Goal: Find specific page/section: Find specific page/section

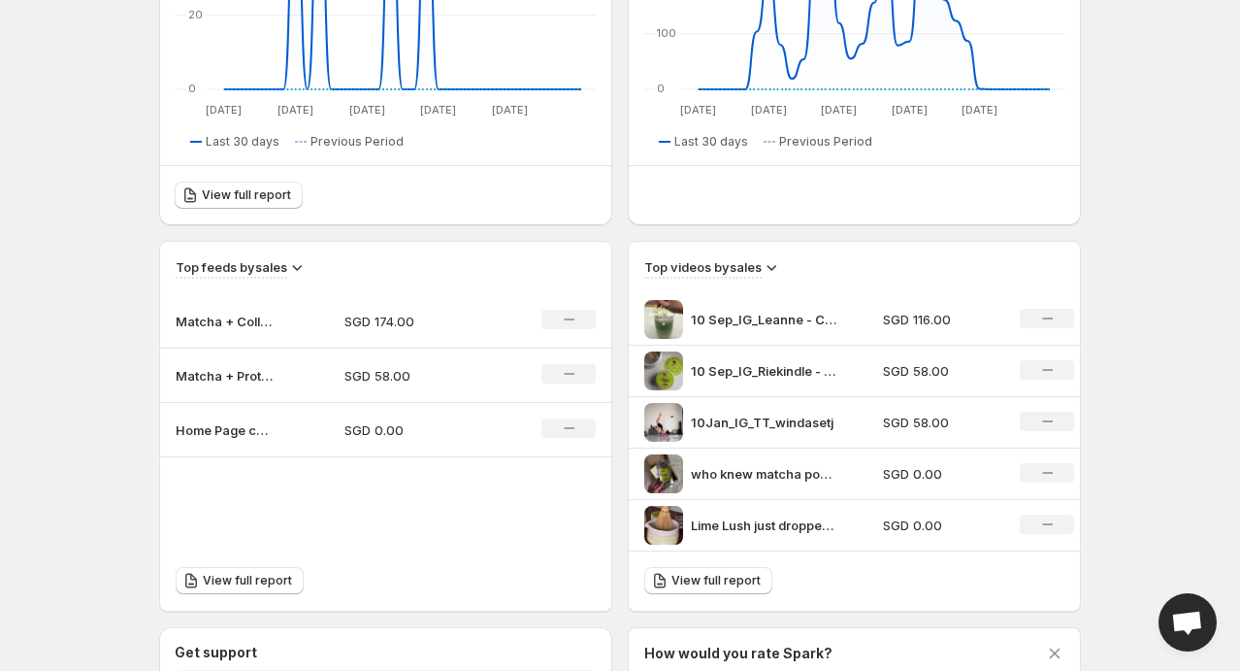
scroll to position [679, 0]
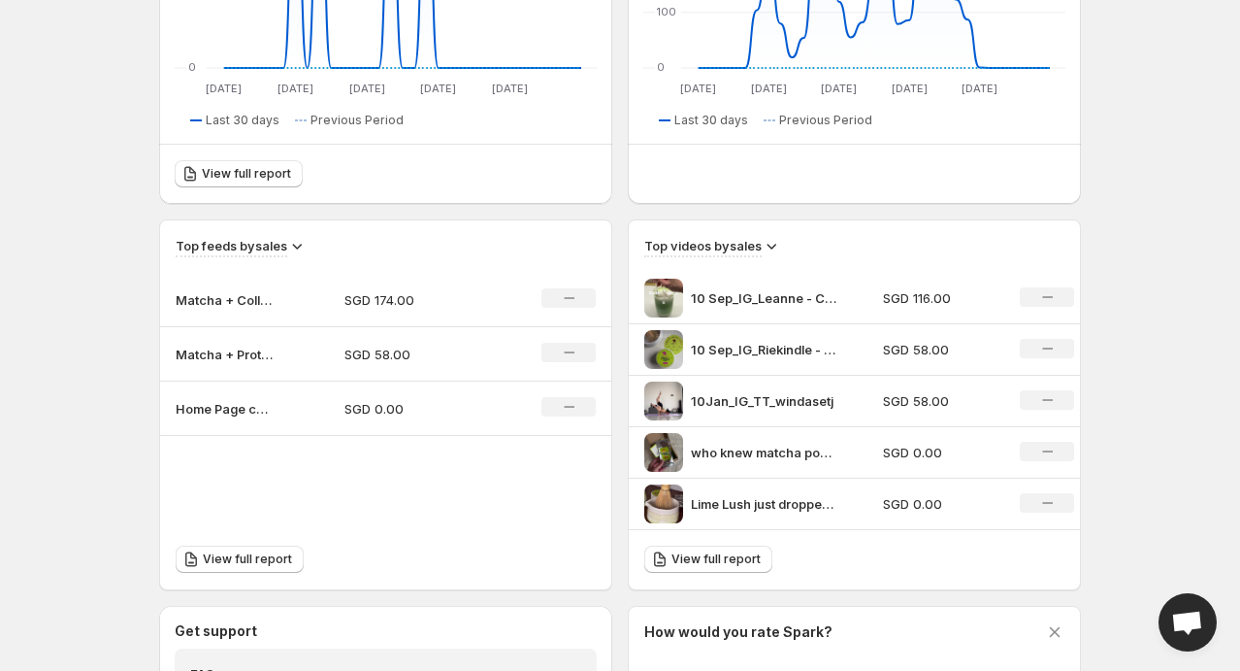
click at [664, 294] on img at bounding box center [664, 298] width 39 height 39
click at [1033, 287] on div "No change" at bounding box center [1047, 296] width 54 height 19
click at [706, 292] on p "10 Sep_IG_Leanne - Collagen Review" at bounding box center [764, 297] width 146 height 19
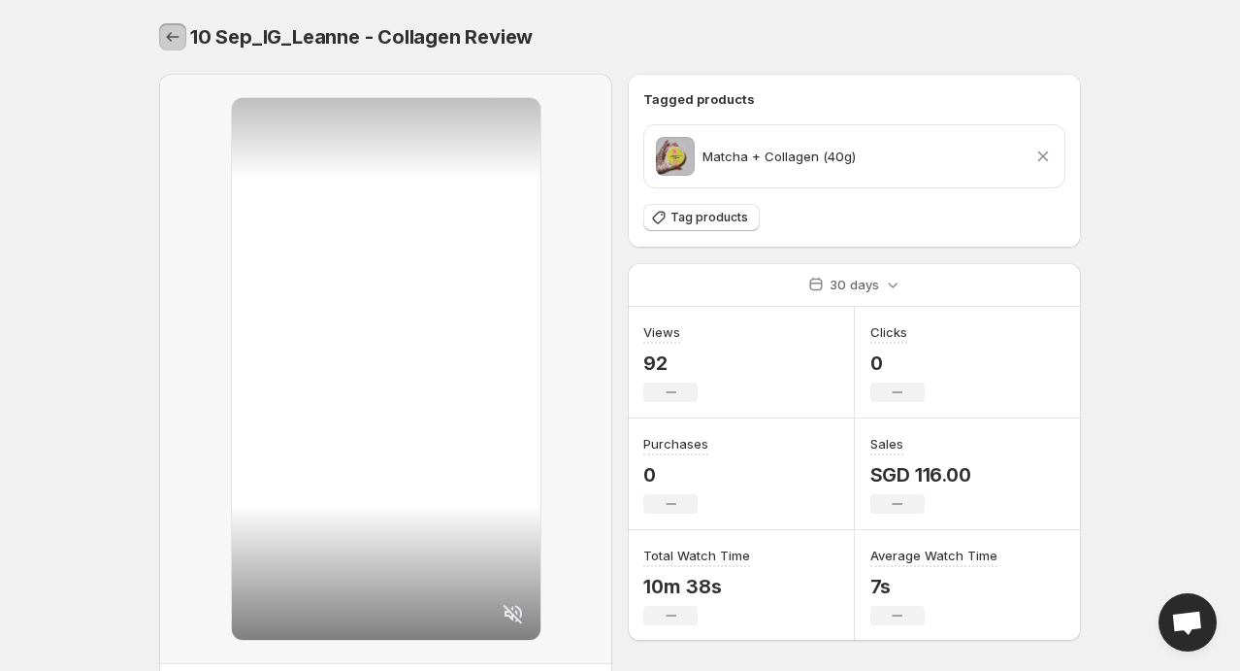
click at [165, 37] on icon "Settings" at bounding box center [172, 36] width 19 height 19
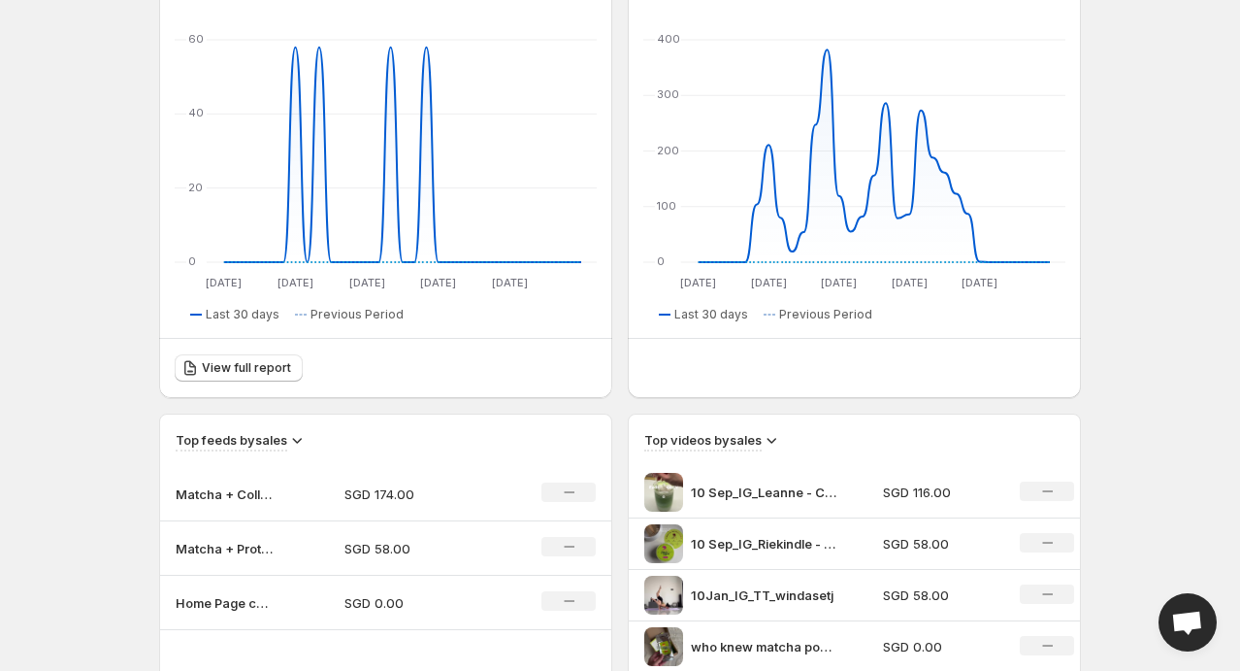
scroll to position [777, 0]
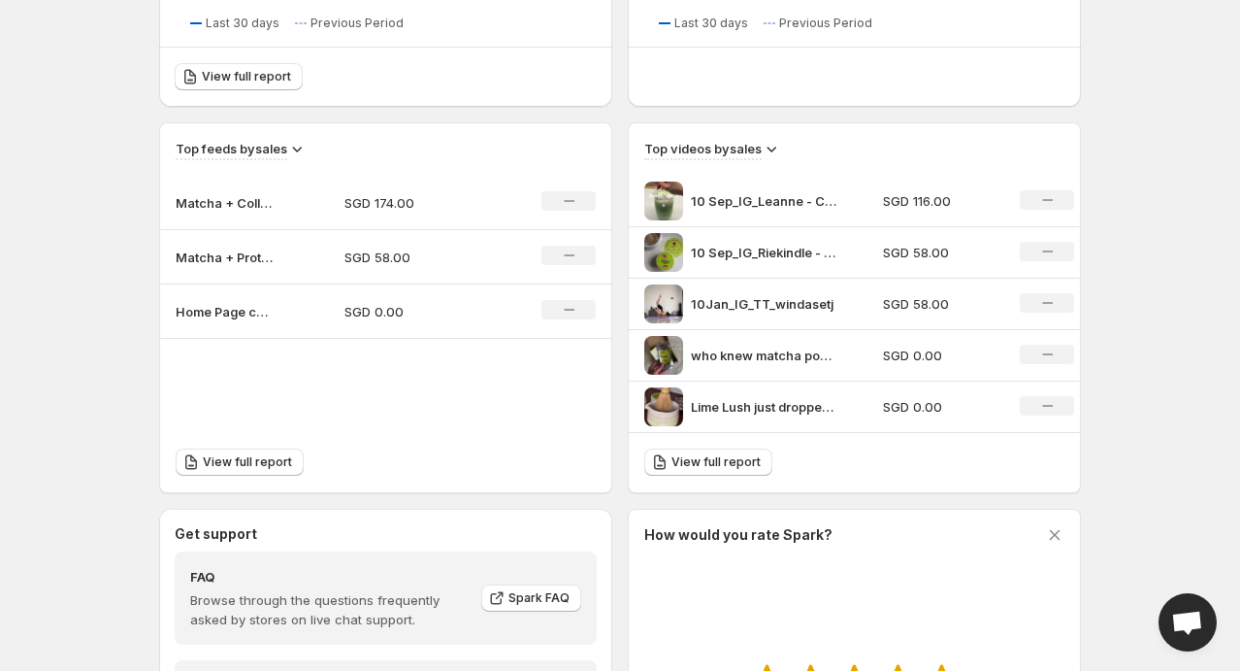
click at [728, 248] on p "10 Sep_IG_Riekindle - Collagen Review" at bounding box center [764, 252] width 146 height 19
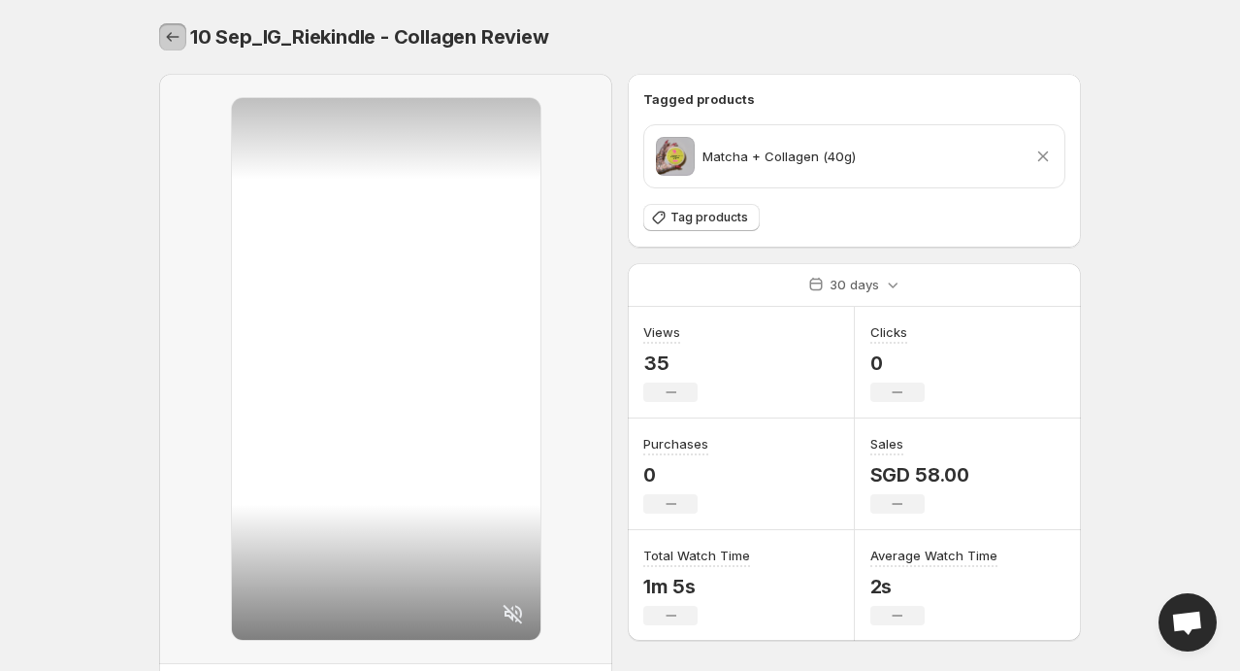
click at [181, 39] on icon "Settings" at bounding box center [172, 36] width 19 height 19
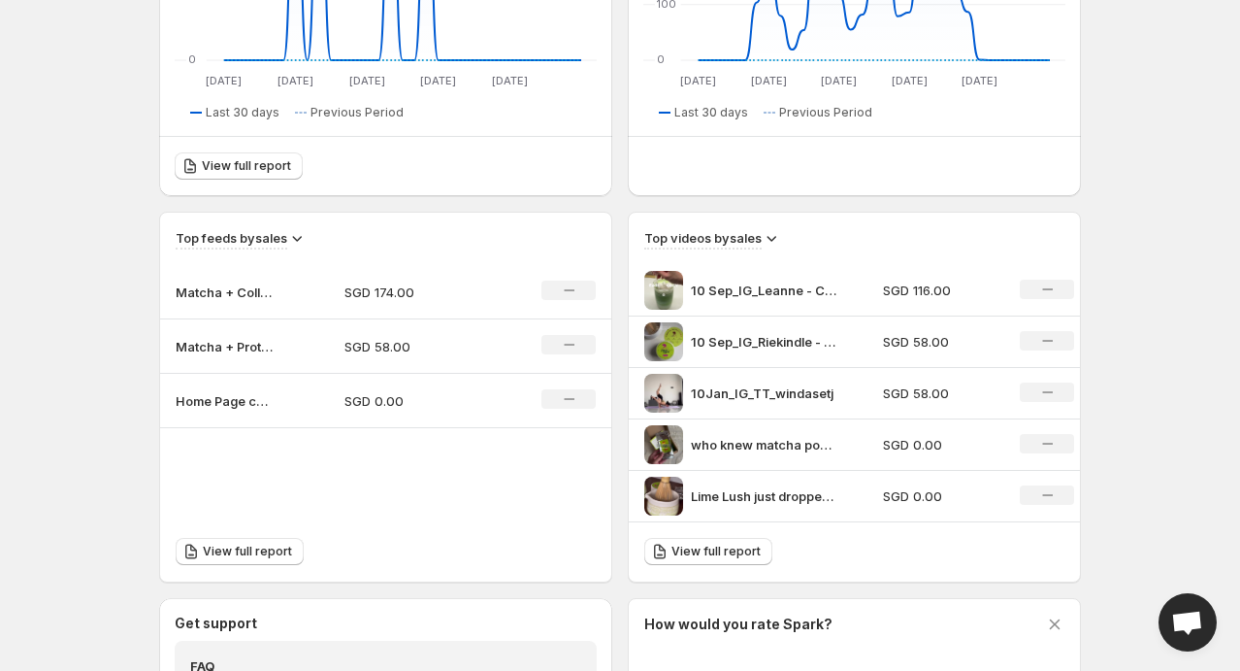
scroll to position [777, 0]
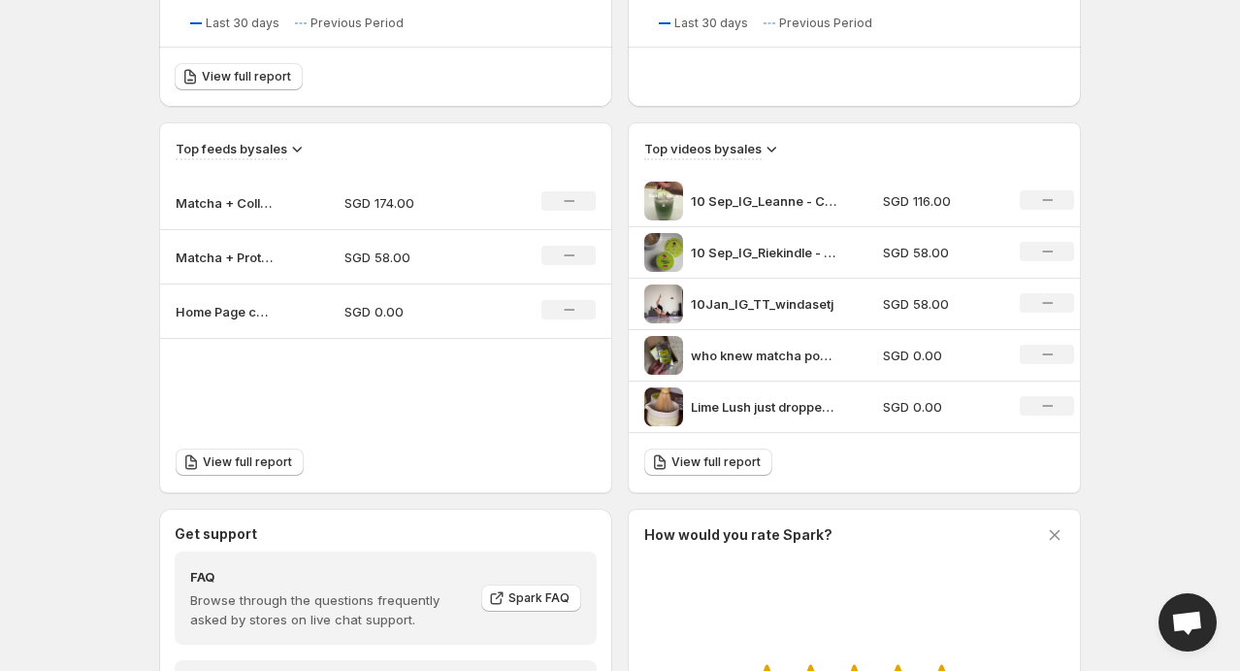
click at [912, 299] on p "SGD 58.00" at bounding box center [940, 303] width 115 height 19
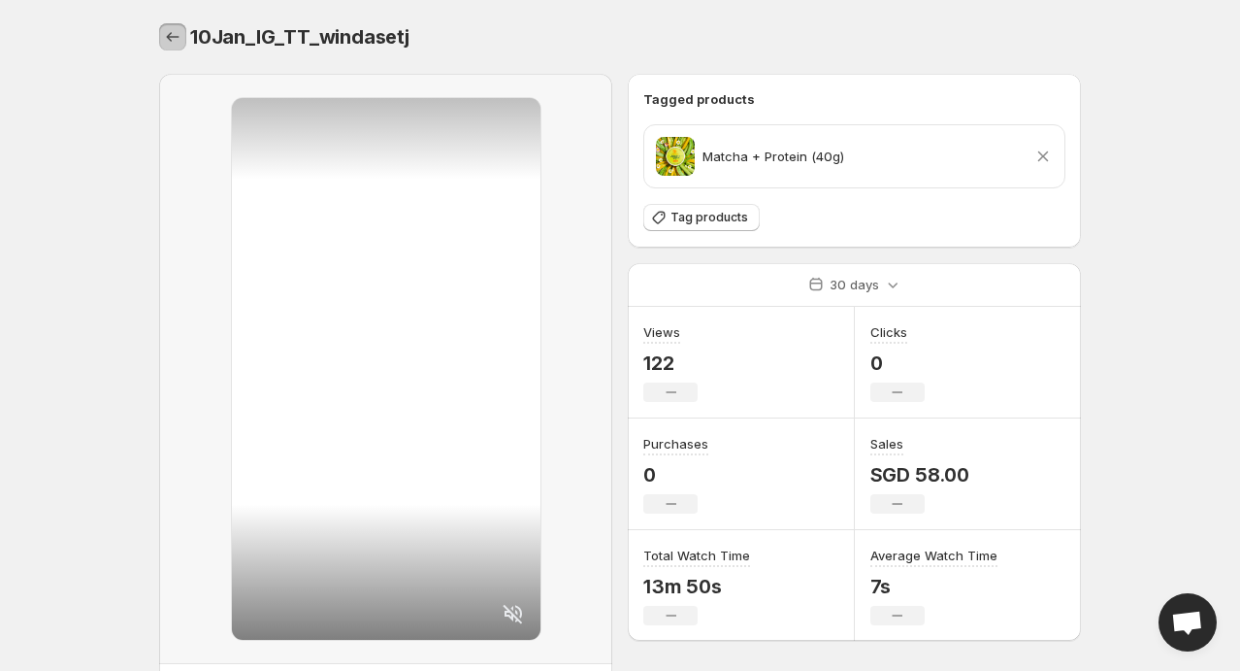
click at [170, 26] on button "Settings" at bounding box center [172, 36] width 27 height 27
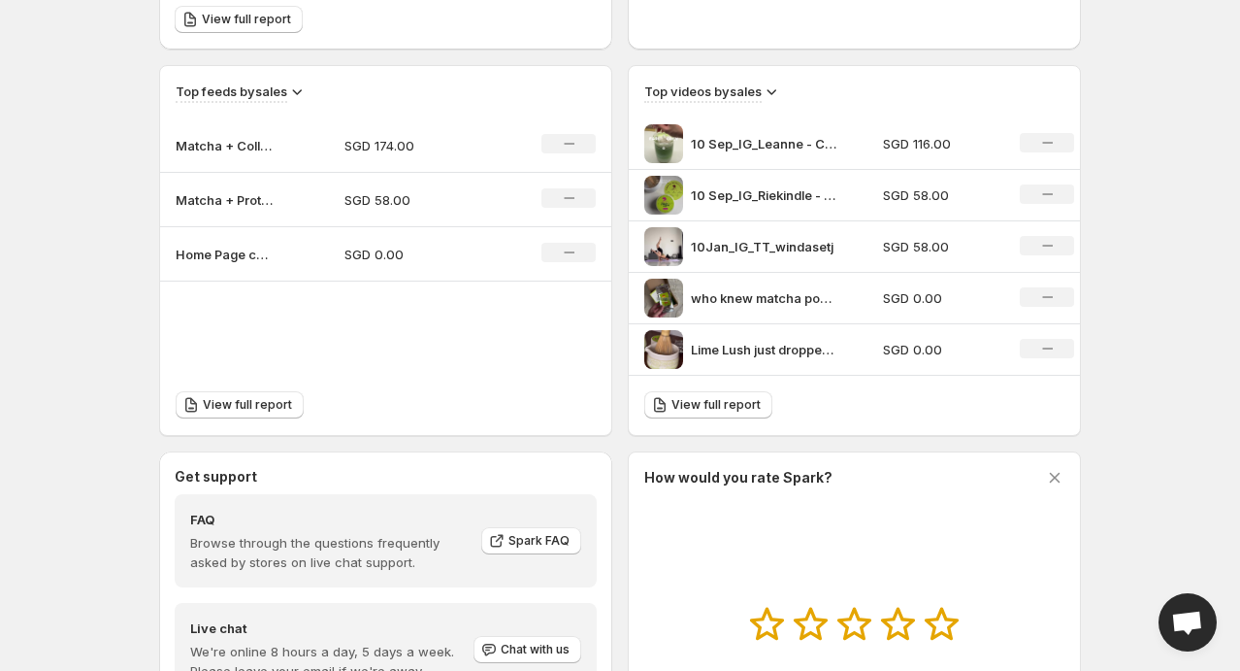
scroll to position [737, 0]
